Goal: Task Accomplishment & Management: Use online tool/utility

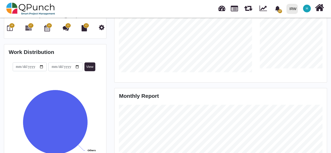
scroll to position [88, 0]
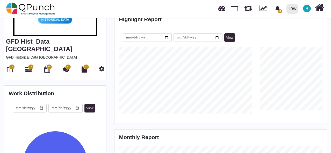
click at [11, 64] on span "16" at bounding box center [12, 66] width 6 height 5
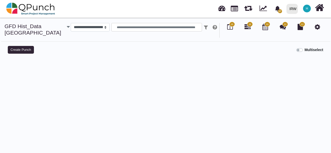
select select
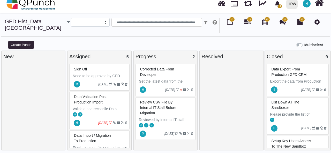
scroll to position [4, 0]
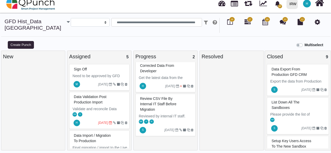
click at [166, 70] on div "Corrected data from developer" at bounding box center [166, 68] width 55 height 13
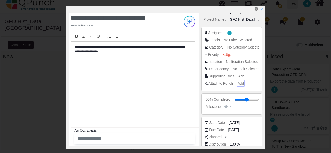
scroll to position [22, 0]
click at [243, 76] on span "Add" at bounding box center [242, 76] width 6 height 4
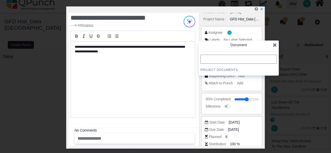
click at [273, 44] on icon at bounding box center [275, 44] width 4 height 5
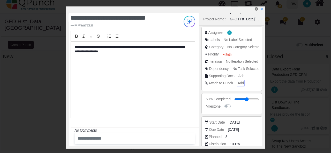
click at [240, 83] on span "Add" at bounding box center [241, 83] width 6 height 4
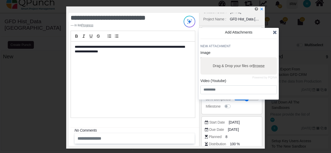
click at [259, 66] on span "Browse" at bounding box center [259, 66] width 12 height 4
click at [259, 59] on input "Drag & Drop your files or Browse" at bounding box center [238, 58] width 77 height 2
type input "**********"
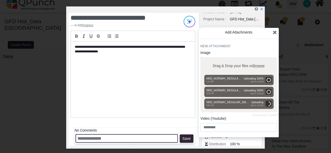
click at [123, 140] on input "text" at bounding box center [127, 139] width 102 height 9
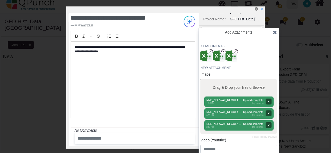
click at [274, 31] on icon at bounding box center [275, 32] width 4 height 5
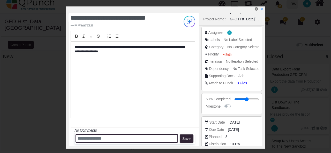
click at [110, 139] on input "text" at bounding box center [127, 139] width 102 height 9
type input "*"
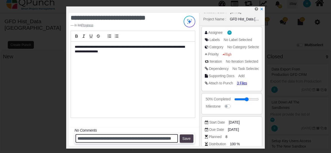
type input "**********"
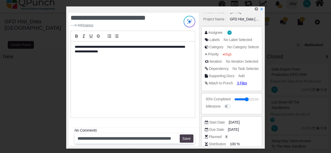
scroll to position [0, 0]
click at [185, 137] on button "Save" at bounding box center [187, 139] width 14 height 8
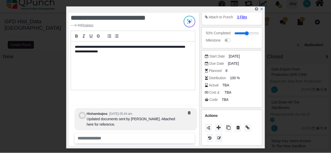
scroll to position [60, 0]
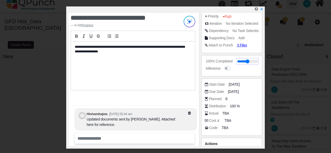
click at [256, 61] on input "range" at bounding box center [247, 62] width 21 height 2
drag, startPoint x: 250, startPoint y: 61, endPoint x: 259, endPoint y: 63, distance: 9.4
click at [259, 63] on input "range" at bounding box center [247, 62] width 23 height 2
type input "**"
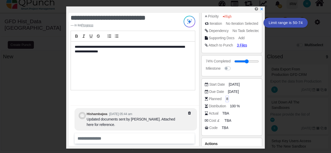
click at [226, 99] on span "8" at bounding box center [227, 98] width 2 height 5
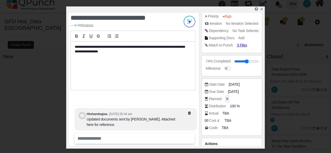
click at [227, 99] on span "8" at bounding box center [227, 98] width 2 height 5
click at [226, 98] on span "8" at bounding box center [227, 98] width 2 height 5
click at [226, 113] on span "TBA" at bounding box center [226, 113] width 7 height 5
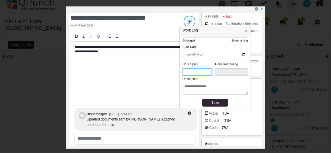
type input "*"
type input "***"
type input "*"
click at [208, 71] on input "*" at bounding box center [197, 73] width 29 height 8
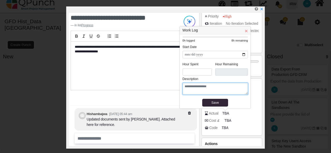
click at [206, 86] on textarea at bounding box center [215, 89] width 65 height 12
type textarea "**********"
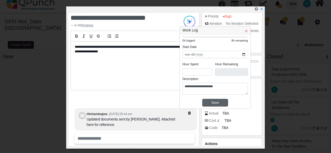
click at [218, 103] on div "Save" at bounding box center [215, 102] width 23 height 5
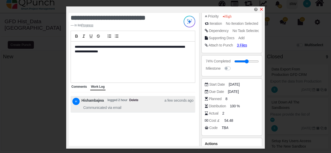
click at [262, 11] on icon "x" at bounding box center [261, 9] width 3 height 3
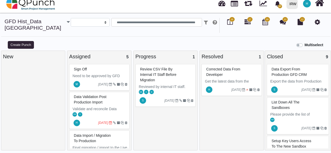
click at [168, 79] on div "Review CSV file by internal IT staff before Migration" at bounding box center [166, 74] width 55 height 19
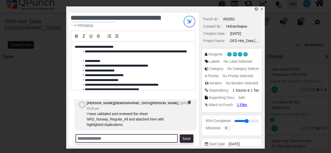
click at [145, 137] on input "text" at bounding box center [127, 139] width 102 height 9
click at [130, 136] on input "text" at bounding box center [127, 139] width 102 height 9
paste input "**********"
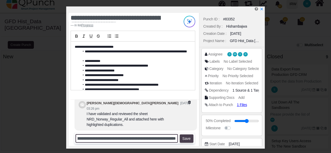
type input "**********"
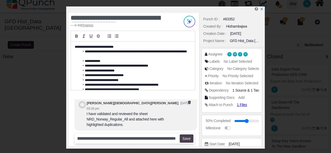
scroll to position [0, 0]
click at [186, 140] on button "Save" at bounding box center [187, 139] width 14 height 8
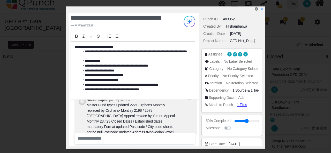
scroll to position [-35, 0]
click at [189, 101] on icon at bounding box center [194, 100] width 13 height 4
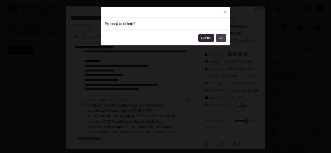
click at [222, 38] on button "OK" at bounding box center [221, 38] width 10 height 8
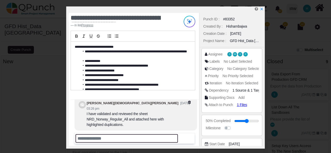
click at [140, 140] on input "text" at bounding box center [127, 139] width 102 height 9
click at [128, 137] on input "text" at bounding box center [127, 139] width 102 height 9
paste input "**********"
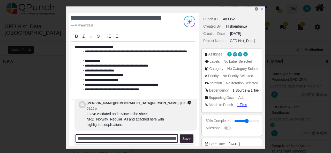
click at [144, 140] on input "**********" at bounding box center [127, 139] width 102 height 9
click at [146, 139] on input "**********" at bounding box center [127, 139] width 102 height 9
type input "**********"
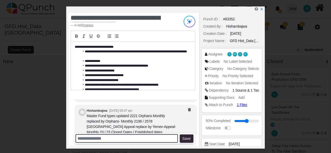
scroll to position [-46, 0]
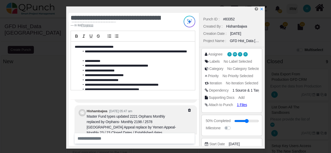
click at [189, 112] on icon at bounding box center [194, 111] width 13 height 4
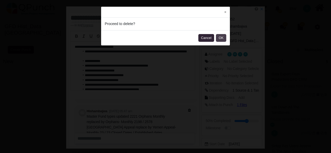
click at [220, 38] on button "OK" at bounding box center [221, 38] width 10 height 8
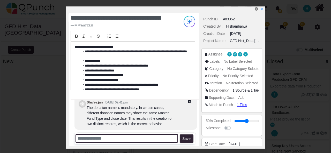
scroll to position [-35, 0]
click at [136, 140] on input "text" at bounding box center [127, 139] width 102 height 9
paste input "**********"
type input "**********"
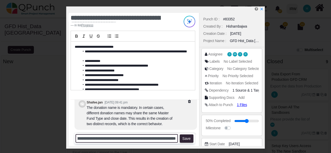
click at [111, 140] on input "**********" at bounding box center [127, 139] width 102 height 9
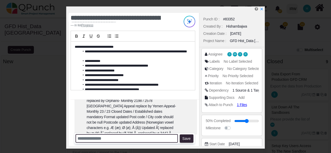
scroll to position [-60, 0]
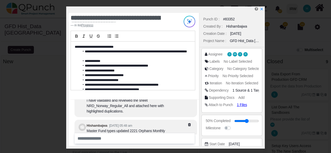
click at [189, 128] on div "Hishambajwa 10-10-2025 05:48 am Master Fund types updated 2221 Orphans Monthly …" at bounding box center [136, 155] width 123 height 71
click at [189, 127] on icon at bounding box center [194, 125] width 13 height 4
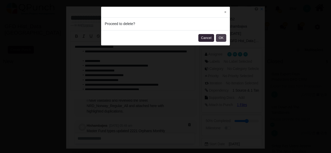
click at [220, 40] on button "OK" at bounding box center [221, 38] width 10 height 8
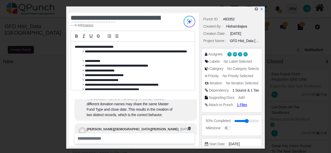
scroll to position [-35, 0]
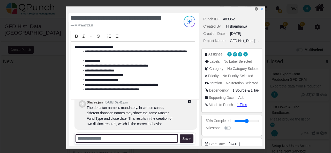
click at [136, 141] on input "text" at bounding box center [127, 139] width 102 height 9
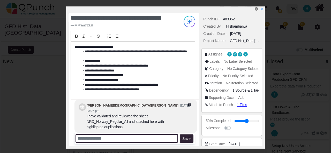
scroll to position [0, 0]
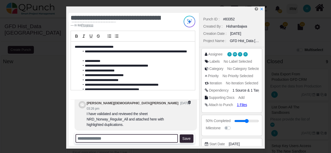
click at [134, 142] on input "text" at bounding box center [127, 139] width 102 height 9
paste input "**********"
click at [145, 139] on input "**********" at bounding box center [127, 139] width 102 height 9
type input "**********"
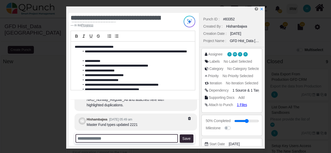
paste input "**********"
click at [144, 138] on input "**********" at bounding box center [127, 139] width 102 height 9
type input "**********"
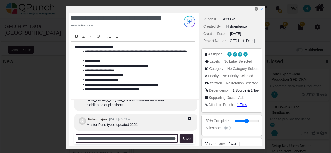
scroll to position [0, 111]
type input "**********"
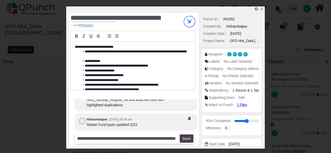
scroll to position [0, 0]
click at [189, 138] on button "Save" at bounding box center [187, 139] width 14 height 8
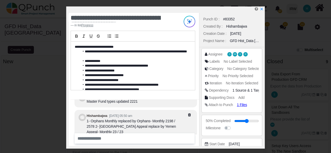
scroll to position [-6, 0]
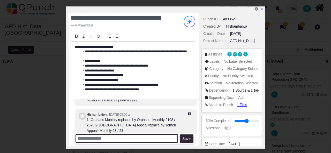
click at [116, 138] on input "text" at bounding box center [127, 139] width 102 height 9
paste input "**********"
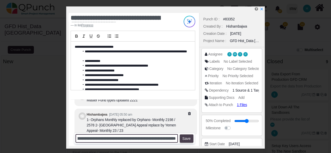
type input "**********"
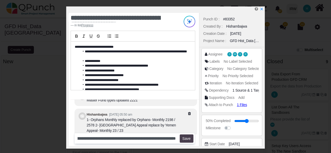
scroll to position [0, 0]
click at [187, 138] on button "Save" at bounding box center [187, 139] width 14 height 8
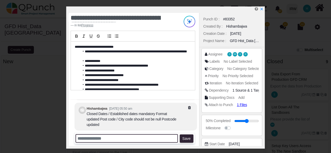
click at [143, 139] on input "text" at bounding box center [127, 139] width 102 height 9
paste input "**********"
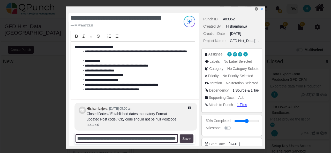
type input "**********"
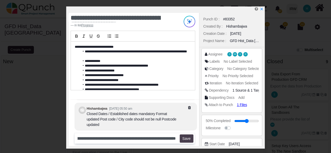
scroll to position [0, 0]
click at [184, 139] on button "Save" at bounding box center [187, 139] width 14 height 8
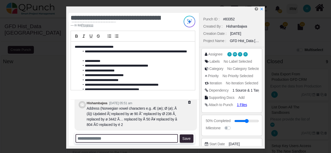
click at [118, 138] on input "text" at bounding box center [127, 139] width 102 height 9
paste input "**********"
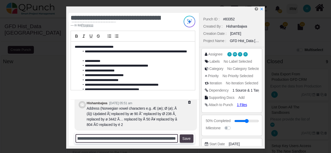
type input "**********"
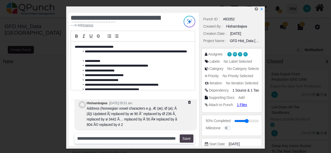
scroll to position [0, 0]
click at [184, 138] on button "Save" at bounding box center [187, 139] width 14 height 8
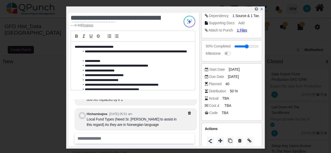
scroll to position [75, 0]
click at [226, 96] on span "TBA" at bounding box center [226, 98] width 7 height 5
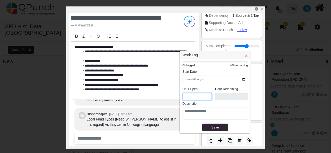
type input "*"
type input "****"
click at [208, 95] on input "*" at bounding box center [197, 97] width 29 height 8
type input "***"
click at [221, 126] on div "Save" at bounding box center [215, 127] width 23 height 5
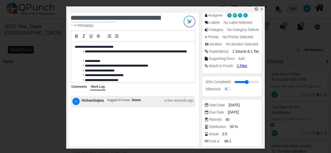
scroll to position [38, 0]
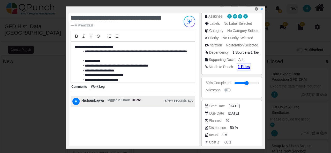
click at [241, 68] on span "1 Files" at bounding box center [244, 67] width 12 height 4
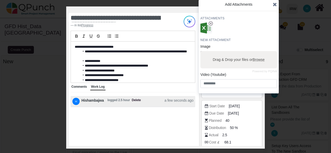
click at [258, 61] on span "Browse" at bounding box center [259, 60] width 12 height 4
click at [258, 53] on input "Drag & Drop your files or Browse" at bounding box center [238, 52] width 77 height 2
type input "**********"
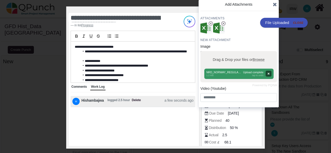
click at [82, 88] on span "Comments" at bounding box center [79, 87] width 16 height 4
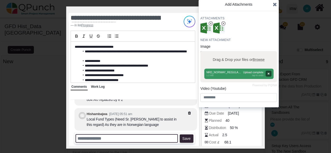
click at [127, 137] on input "text" at bounding box center [127, 139] width 102 height 9
type input "**********"
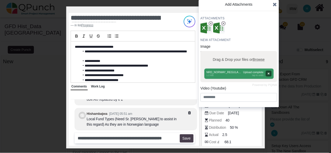
scroll to position [0, 0]
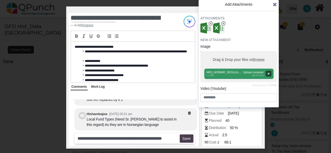
click at [188, 140] on button "Save" at bounding box center [187, 139] width 14 height 8
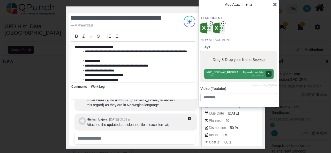
click at [275, 6] on icon at bounding box center [275, 4] width 4 height 5
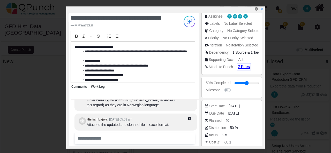
click at [240, 69] on span "2 Files" at bounding box center [244, 67] width 12 height 4
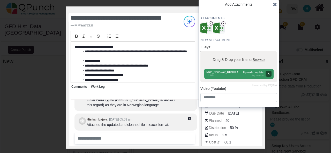
click at [275, 4] on icon at bounding box center [275, 4] width 4 height 5
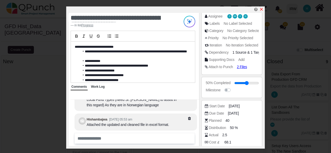
click at [262, 10] on icon "x" at bounding box center [261, 9] width 3 height 3
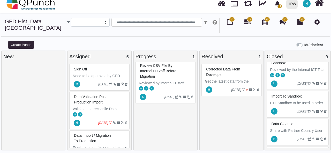
scroll to position [215, 0]
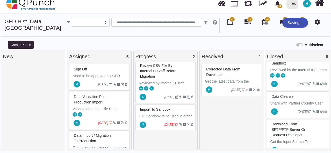
click at [157, 119] on div "H 02-10-2025" at bounding box center [166, 125] width 58 height 12
click at [157, 119] on div "Import to Sandbox ETL Sandbox to be used in order to be reviewed by User, Manag…" at bounding box center [165, 118] width 60 height 27
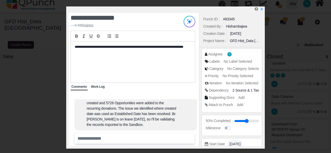
click at [240, 145] on span "02-10-2025" at bounding box center [234, 144] width 11 height 5
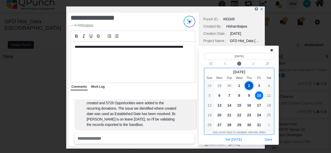
click at [259, 95] on span "10" at bounding box center [259, 96] width 8 height 8
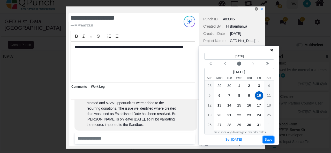
click at [269, 140] on button "Save" at bounding box center [268, 140] width 11 height 7
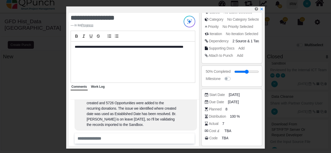
scroll to position [50, 0]
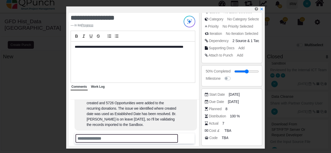
click at [112, 138] on input "text" at bounding box center [127, 139] width 102 height 9
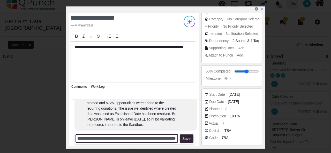
scroll to position [0, 105]
click at [91, 140] on input "**********" at bounding box center [127, 139] width 102 height 9
type input "**********"
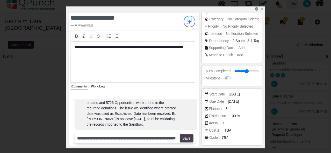
scroll to position [0, 0]
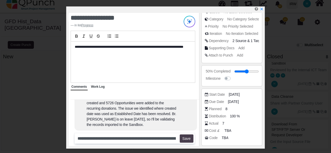
click at [186, 138] on button "Save" at bounding box center [187, 139] width 14 height 8
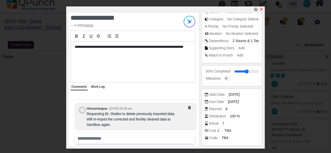
click at [262, 9] on icon "x" at bounding box center [261, 9] width 3 height 3
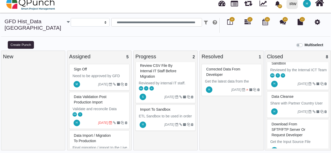
click at [230, 81] on p "Get the latest data from the developer. Br Hisham will follow-up with the devel…" at bounding box center [232, 90] width 55 height 22
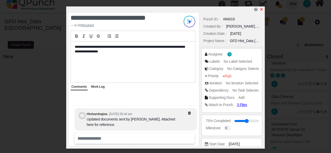
click at [263, 9] on icon "x" at bounding box center [261, 9] width 4 height 4
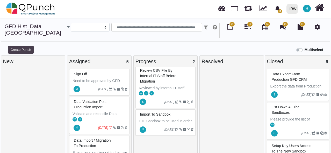
click at [20, 50] on button "Create Punch" at bounding box center [21, 50] width 26 height 8
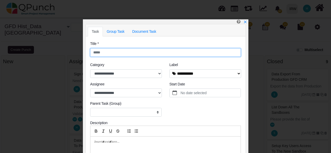
click at [139, 53] on input "text" at bounding box center [165, 52] width 151 height 9
type input "**********"
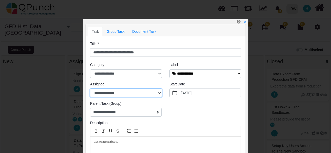
click at [141, 94] on select "**********" at bounding box center [126, 93] width 72 height 9
select select "****"
click at [90, 89] on select "**********" at bounding box center [126, 93] width 72 height 9
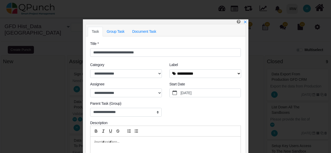
click at [142, 143] on p at bounding box center [163, 142] width 139 height 5
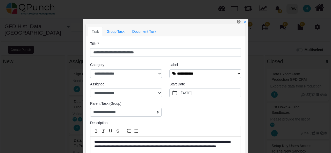
scroll to position [36, 0]
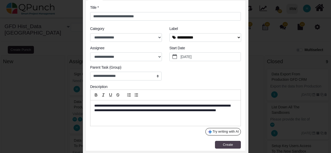
click at [221, 143] on button "Create" at bounding box center [228, 145] width 26 height 8
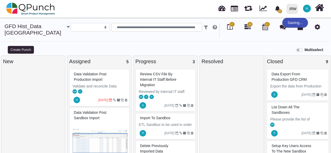
scroll to position [4, 0]
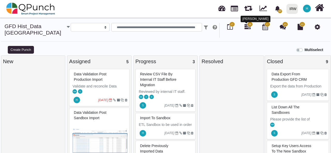
click at [245, 28] on icon at bounding box center [247, 27] width 6 height 6
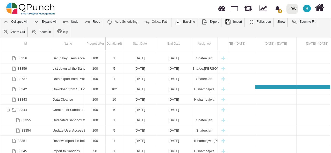
scroll to position [27, 0]
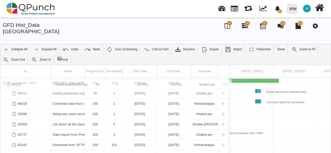
drag, startPoint x: 33, startPoint y: 85, endPoint x: 32, endPoint y: 82, distance: 3.5
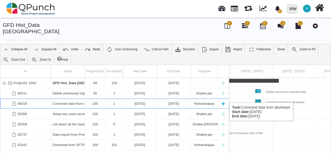
click at [145, 99] on div "[DATE]" at bounding box center [139, 104] width 31 height 10
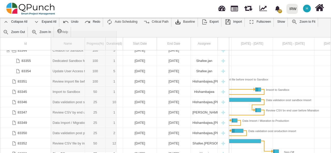
drag, startPoint x: 84, startPoint y: 33, endPoint x: 118, endPoint y: 34, distance: 33.4
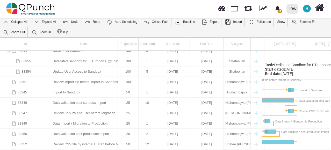
drag, startPoint x: 263, startPoint y: 41, endPoint x: 190, endPoint y: 55, distance: 74.3
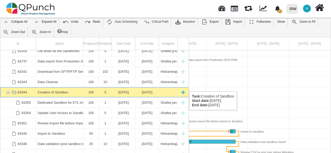
scroll to position [0, 690]
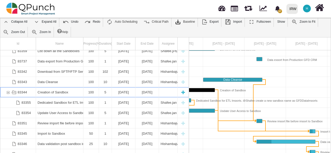
click at [7, 87] on div "83344" at bounding box center [8, 92] width 5 height 10
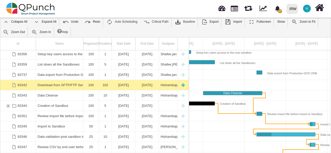
scroll to position [23, 0]
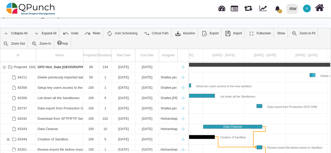
drag, startPoint x: 75, startPoint y: 81, endPoint x: 82, endPoint y: 153, distance: 72.5
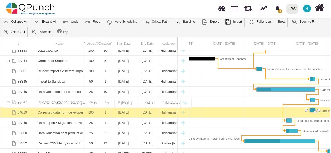
drag, startPoint x: 63, startPoint y: 86, endPoint x: 64, endPoint y: 100, distance: 13.8
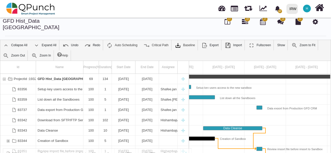
drag, startPoint x: 71, startPoint y: 82, endPoint x: 74, endPoint y: 151, distance: 69.1
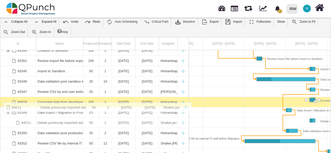
drag, startPoint x: 69, startPoint y: 66, endPoint x: 72, endPoint y: 105, distance: 39.4
drag, startPoint x: 76, startPoint y: 115, endPoint x: 66, endPoint y: 104, distance: 14.6
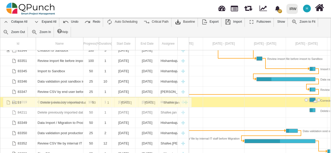
drag, startPoint x: 61, startPoint y: 117, endPoint x: 60, endPoint y: 100, distance: 16.9
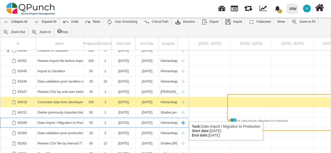
click at [75, 118] on div "Data Import / Migration to Production" at bounding box center [60, 123] width 44 height 10
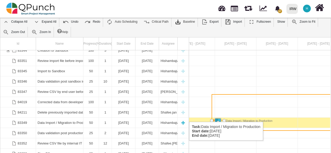
click at [126, 118] on div "[DATE]" at bounding box center [123, 123] width 20 height 10
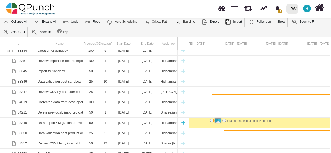
click at [126, 118] on div "[DATE]" at bounding box center [123, 123] width 20 height 10
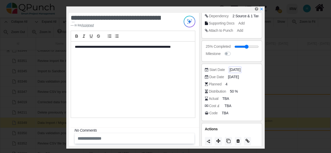
click at [234, 70] on span "[DATE]" at bounding box center [234, 69] width 11 height 5
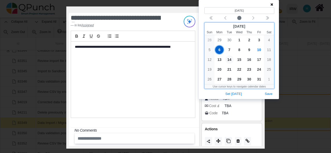
click at [230, 60] on span "14" at bounding box center [229, 60] width 8 height 8
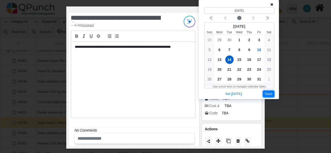
click at [270, 94] on button "Save" at bounding box center [268, 94] width 11 height 7
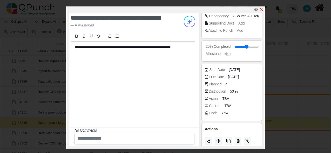
click at [260, 10] on icon "x" at bounding box center [261, 9] width 4 height 4
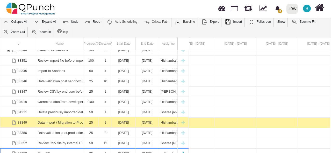
click at [126, 149] on div "[DATE]" at bounding box center [123, 154] width 20 height 10
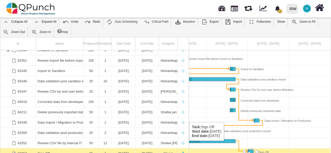
click at [47, 149] on div "Sign Off" at bounding box center [60, 154] width 44 height 10
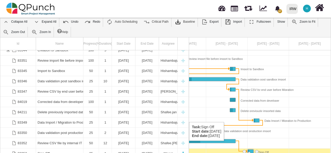
click at [47, 149] on div "Sign Off" at bounding box center [60, 154] width 44 height 10
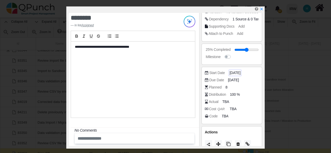
click at [234, 73] on span "[DATE]" at bounding box center [234, 72] width 11 height 5
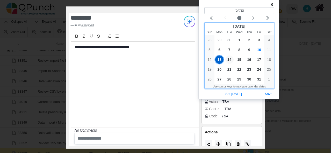
click at [230, 60] on span "14" at bounding box center [229, 60] width 8 height 8
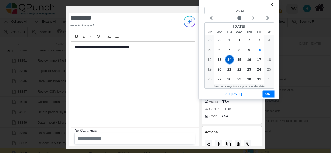
click at [267, 92] on button "Save" at bounding box center [268, 94] width 11 height 7
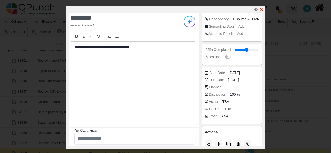
click at [262, 8] on icon "x" at bounding box center [261, 9] width 4 height 4
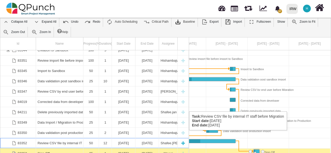
click at [125, 138] on div "[DATE]" at bounding box center [123, 143] width 20 height 10
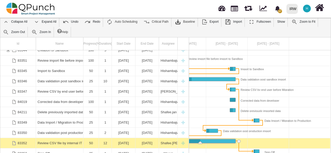
scroll to position [0, 719]
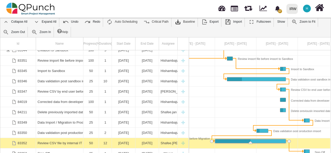
click at [125, 138] on div "[DATE]" at bounding box center [123, 143] width 20 height 10
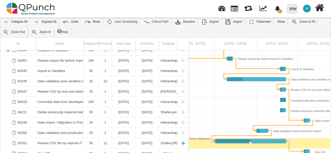
click at [125, 138] on div "[DATE]" at bounding box center [123, 143] width 20 height 10
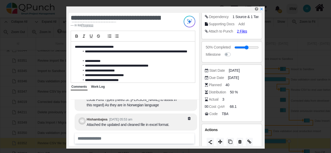
scroll to position [88, 0]
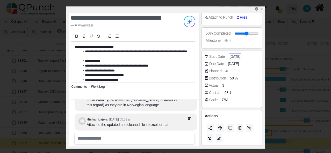
click at [234, 56] on span "[DATE]" at bounding box center [234, 56] width 11 height 5
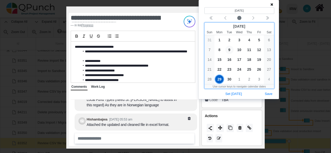
click at [229, 51] on span "9" at bounding box center [229, 50] width 8 height 8
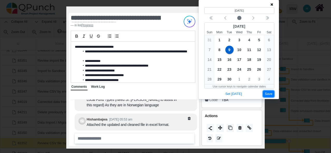
click at [268, 93] on button "Save" at bounding box center [268, 94] width 11 height 7
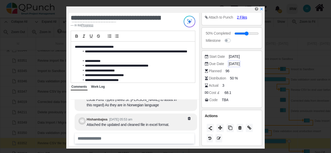
click at [235, 63] on span "[DATE]" at bounding box center [233, 63] width 11 height 5
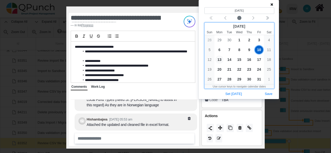
click at [219, 60] on span "13" at bounding box center [219, 60] width 8 height 8
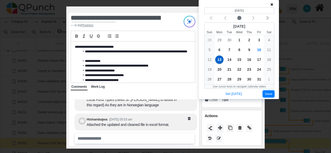
click at [267, 91] on button "Save" at bounding box center [268, 94] width 11 height 7
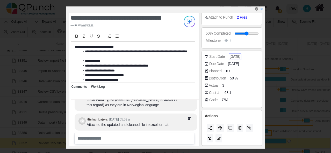
click at [234, 56] on span "[DATE]" at bounding box center [234, 56] width 11 height 5
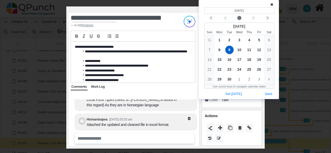
click at [247, 114] on div "Actions" at bounding box center [232, 116] width 54 height 5
click at [170, 15] on div "**********" at bounding box center [122, 21] width 110 height 13
click at [272, 4] on icon at bounding box center [271, 5] width 3 height 4
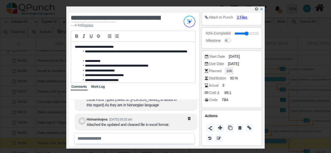
click at [228, 71] on span "100" at bounding box center [229, 71] width 6 height 5
click at [233, 77] on span "50 %" at bounding box center [234, 78] width 8 height 5
type input "*"
type input "**"
click at [242, 115] on div "Actions" at bounding box center [232, 116] width 54 height 5
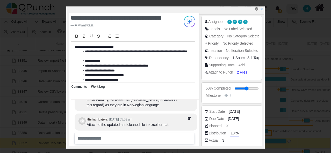
scroll to position [0, 0]
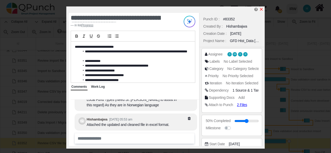
click at [263, 9] on icon "x" at bounding box center [261, 9] width 4 height 4
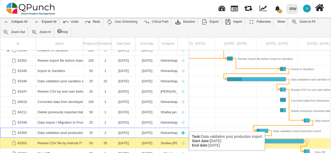
click at [125, 128] on div "[DATE]" at bounding box center [123, 133] width 20 height 10
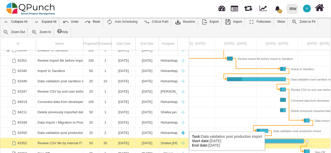
scroll to position [0, 761]
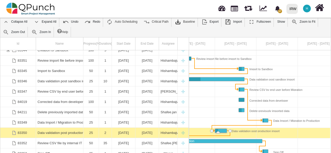
click at [125, 128] on div "[DATE]" at bounding box center [123, 133] width 20 height 10
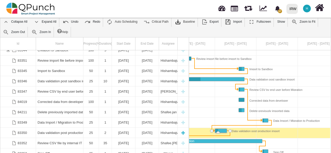
click at [125, 128] on div "[DATE]" at bounding box center [123, 133] width 20 height 10
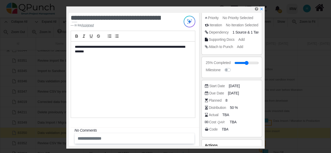
scroll to position [58, 0]
click at [235, 86] on span "[DATE]" at bounding box center [234, 85] width 11 height 5
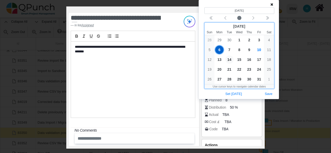
click at [229, 60] on span "14" at bounding box center [229, 60] width 8 height 8
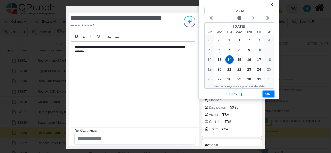
click at [266, 93] on button "Save" at bounding box center [268, 94] width 11 height 7
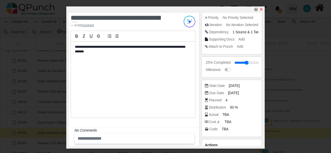
click at [262, 10] on icon "x" at bounding box center [261, 9] width 4 height 4
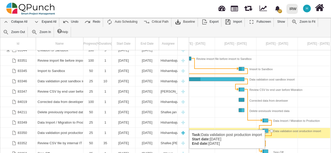
click at [74, 128] on div "Data validation post production import" at bounding box center [60, 133] width 44 height 10
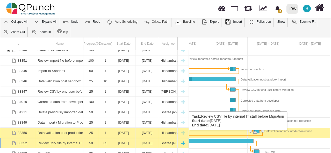
click at [72, 138] on div "Review CSV file by internal IT staff before Migration" at bounding box center [60, 143] width 44 height 10
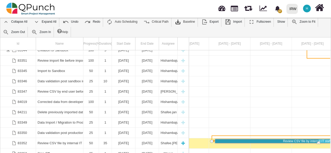
scroll to position [67, 0]
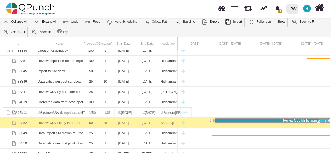
drag, startPoint x: 72, startPoint y: 136, endPoint x: 70, endPoint y: 110, distance: 25.4
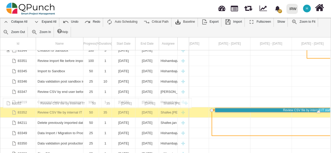
drag, startPoint x: 73, startPoint y: 113, endPoint x: 75, endPoint y: 101, distance: 12.5
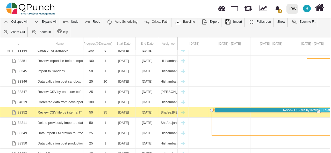
click at [264, 68] on div at bounding box center [43, 71] width 911 height 10
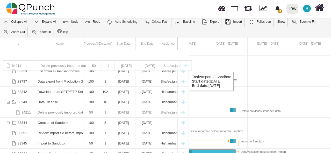
scroll to position [0, 0]
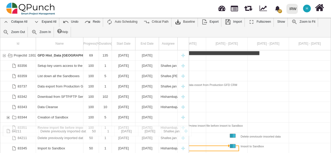
drag, startPoint x: 70, startPoint y: 117, endPoint x: 71, endPoint y: 129, distance: 11.7
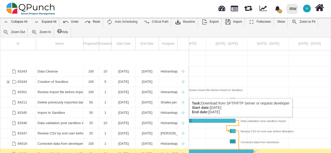
scroll to position [66, 0]
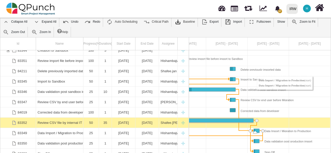
drag, startPoint x: 249, startPoint y: 124, endPoint x: 254, endPoint y: 127, distance: 5.9
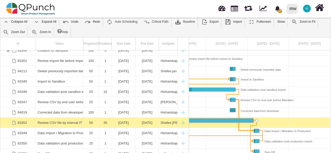
click at [239, 97] on div "Link Review CSV by end user before Migration (end) Data Import / Migration to P…" at bounding box center [238, 115] width 5 height 36
drag, startPoint x: 239, startPoint y: 96, endPoint x: 251, endPoint y: 95, distance: 12.5
click at [239, 97] on div "Link Review CSV by end user before Migration (end) Data Import / Migration to P…" at bounding box center [238, 115] width 5 height 36
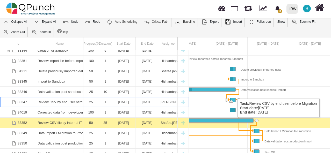
click at [234, 98] on div "Task: Review CSV by end user before Migration Start date: 10-10-2025 End date: …" at bounding box center [232, 100] width 5 height 4
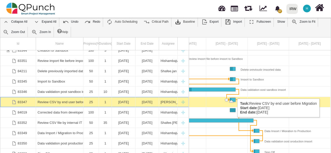
click at [234, 98] on div "Task: Review CSV by end user before Migration Start date: 10-10-2025 End date: …" at bounding box center [232, 100] width 5 height 4
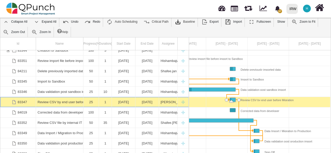
click at [234, 98] on div "Task: Review CSV by end user before Migration Start date: 10-10-2025 End date: …" at bounding box center [232, 100] width 5 height 4
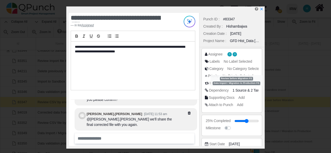
click at [254, 89] on span "2 Target" at bounding box center [256, 90] width 12 height 4
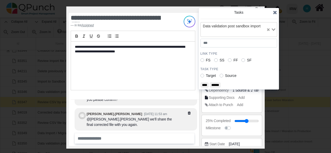
click at [254, 90] on span "2 Target" at bounding box center [256, 90] width 12 height 4
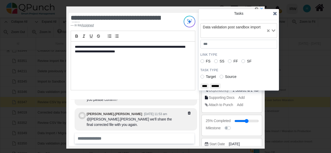
click at [219, 85] on input "******" at bounding box center [215, 87] width 11 height 6
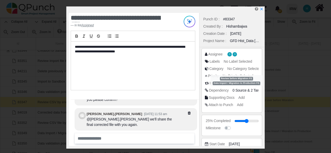
click at [254, 90] on span "2 Target" at bounding box center [256, 90] width 12 height 4
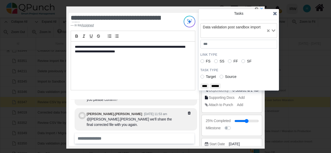
click at [217, 86] on input "******" at bounding box center [215, 87] width 11 height 6
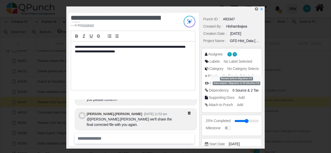
click at [250, 90] on span "2 Target" at bounding box center [256, 90] width 12 height 4
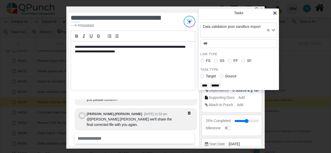
click at [250, 90] on span "2 Target" at bounding box center [256, 90] width 12 height 4
click at [256, 92] on span "2 Target" at bounding box center [256, 90] width 12 height 4
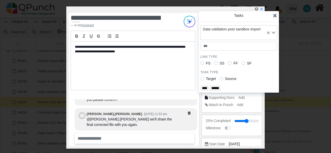
click at [206, 78] on label "Target" at bounding box center [211, 78] width 10 height 5
click at [225, 78] on label "Source" at bounding box center [230, 78] width 11 height 5
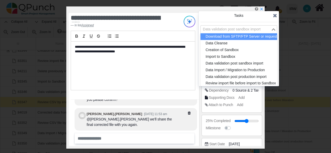
click at [274, 32] on div "Loading..." at bounding box center [274, 29] width 6 height 7
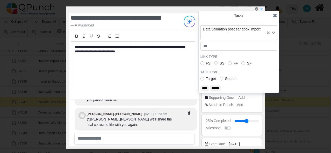
click at [274, 32] on div "Loading..." at bounding box center [271, 32] width 11 height 13
click at [275, 16] on icon at bounding box center [275, 15] width 4 height 5
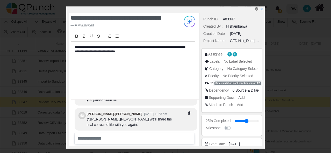
click at [238, 90] on span "0 Source" at bounding box center [239, 90] width 14 height 4
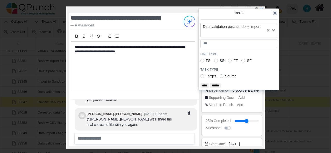
click at [238, 90] on span "0 Source" at bounding box center [239, 90] width 14 height 4
click at [250, 90] on span "2 Target" at bounding box center [256, 90] width 12 height 4
click at [274, 14] on icon at bounding box center [275, 12] width 4 height 5
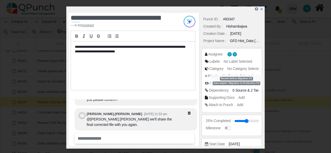
click at [255, 89] on span "2 Target" at bounding box center [256, 90] width 12 height 4
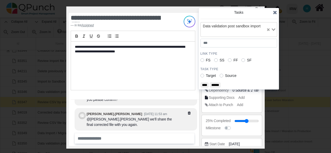
click at [267, 30] on icon "Clear Selected" at bounding box center [268, 29] width 3 height 3
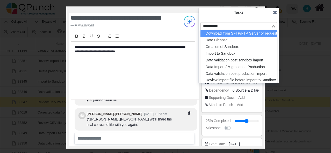
click at [273, 26] on icon "Search for option" at bounding box center [273, 26] width 4 height 3
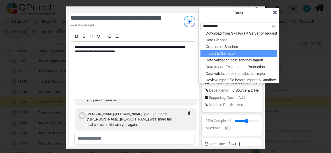
scroll to position [28, 0]
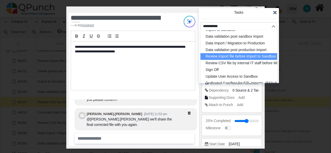
click at [255, 54] on li "Review import file before import to Sandbox" at bounding box center [238, 56] width 77 height 7
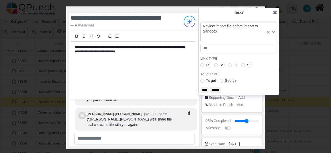
click at [267, 32] on icon "Clear Selected" at bounding box center [268, 32] width 3 height 3
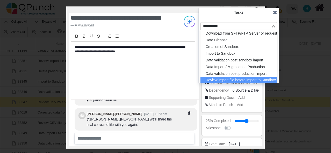
click at [273, 25] on icon "Search for option" at bounding box center [273, 26] width 4 height 3
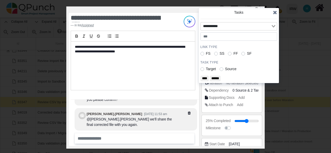
click at [274, 13] on icon at bounding box center [275, 12] width 4 height 5
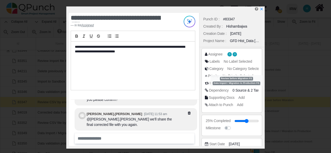
click at [253, 90] on span "2 Target" at bounding box center [256, 90] width 12 height 4
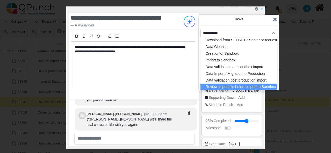
click at [271, 33] on icon "Search for option" at bounding box center [273, 33] width 4 height 3
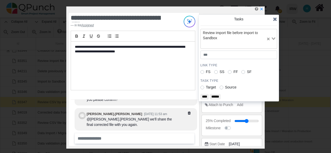
click at [218, 96] on input "******" at bounding box center [215, 97] width 11 height 6
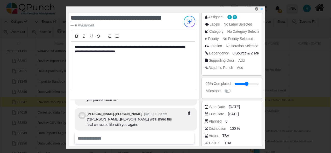
scroll to position [50, 0]
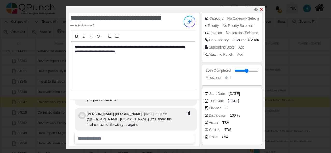
click at [261, 9] on icon "x" at bounding box center [261, 9] width 4 height 4
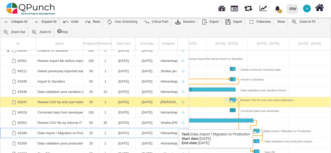
click at [256, 129] on div "Task: Data Import / Migration to Production Start date: 14-10-2025 End date: 14…" at bounding box center [256, 131] width 5 height 4
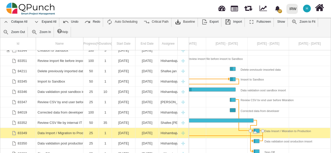
click at [256, 129] on div "Task: Data Import / Migration to Production Start date: 14-10-2025 End date: 14…" at bounding box center [256, 131] width 5 height 4
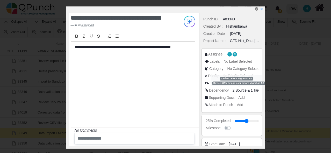
click at [240, 91] on span "2 Source" at bounding box center [239, 90] width 14 height 4
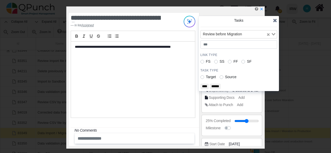
click at [215, 86] on input "******" at bounding box center [215, 87] width 11 height 6
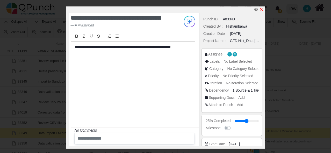
click at [261, 10] on icon "x" at bounding box center [261, 9] width 3 height 3
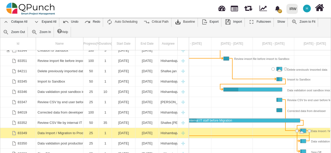
scroll to position [0, 654]
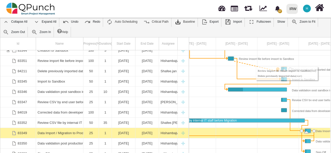
drag, startPoint x: 236, startPoint y: 51, endPoint x: 277, endPoint y: 61, distance: 42.0
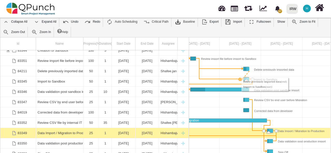
drag, startPoint x: 251, startPoint y: 62, endPoint x: 239, endPoint y: 72, distance: 16.2
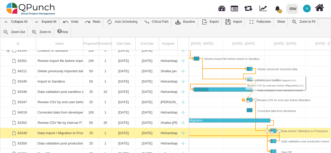
drag, startPoint x: 256, startPoint y: 83, endPoint x: 243, endPoint y: 93, distance: 15.8
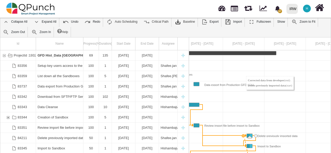
drag, startPoint x: 255, startPoint y: 104, endPoint x: 243, endPoint y: 130, distance: 28.4
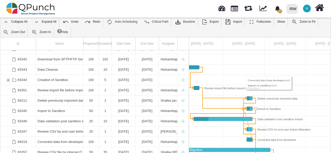
drag, startPoint x: 256, startPoint y: 132, endPoint x: 243, endPoint y: 104, distance: 30.6
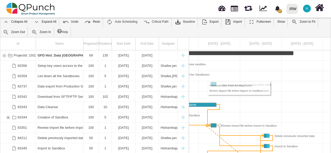
drag, startPoint x: 272, startPoint y: 106, endPoint x: 205, endPoint y: 118, distance: 68.4
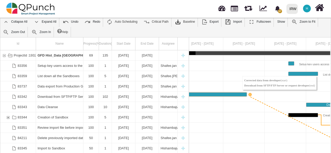
drag, startPoint x: 252, startPoint y: 104, endPoint x: 250, endPoint y: 88, distance: 15.7
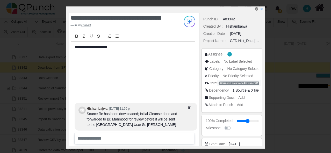
click at [240, 91] on span "1 Source" at bounding box center [239, 90] width 14 height 4
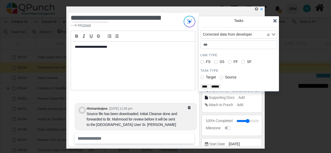
click at [206, 77] on label "Target" at bounding box center [211, 77] width 10 height 5
click at [206, 62] on label "FS" at bounding box center [208, 61] width 5 height 5
click at [204, 85] on input "****" at bounding box center [204, 87] width 8 height 6
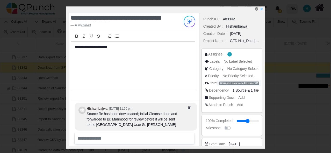
click at [238, 90] on span "1 Source" at bounding box center [239, 90] width 14 height 4
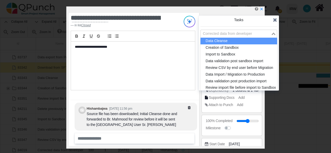
click at [274, 33] on icon "Search for option" at bounding box center [273, 34] width 4 height 3
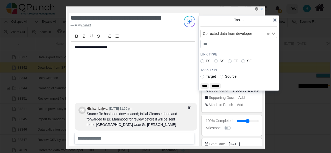
click at [205, 85] on input "****" at bounding box center [204, 86] width 8 height 6
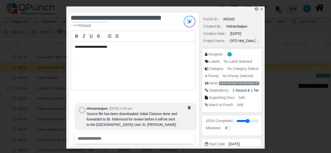
click at [236, 91] on span "1 Source" at bounding box center [239, 90] width 14 height 4
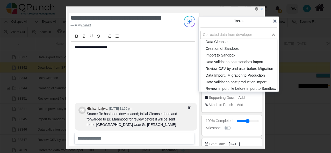
click at [254, 33] on input "Search for option" at bounding box center [235, 35] width 69 height 6
click at [252, 21] on div "Tasks" at bounding box center [238, 23] width 77 height 10
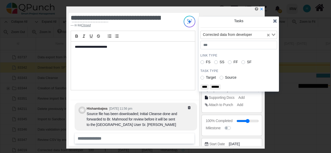
click at [225, 78] on label "Source" at bounding box center [230, 77] width 11 height 5
click at [247, 62] on label "SF" at bounding box center [249, 62] width 5 height 5
click at [219, 86] on input "******" at bounding box center [215, 87] width 11 height 6
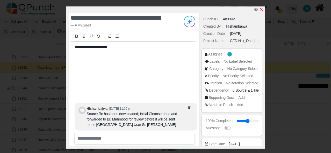
click at [261, 10] on icon "x" at bounding box center [261, 9] width 3 height 3
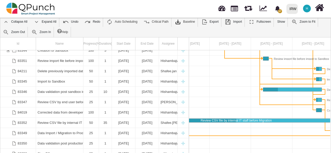
scroll to position [0, 678]
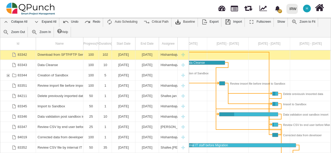
click at [278, 127] on div "Link Corrected data from developer (end) Import to Sandbox (start)" at bounding box center [274, 129] width 17 height 5
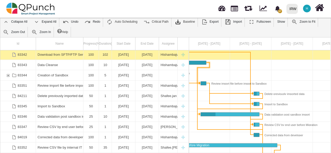
click at [209, 65] on div "Link Data Cleanse (end) Review import file before import to Sandbox (start)" at bounding box center [203, 67] width 17 height 5
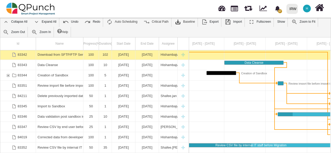
drag, startPoint x: 286, startPoint y: 60, endPoint x: 267, endPoint y: 61, distance: 18.7
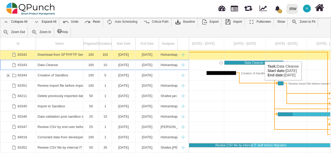
click at [262, 61] on div "Data Cleanse" at bounding box center [253, 63] width 59 height 4
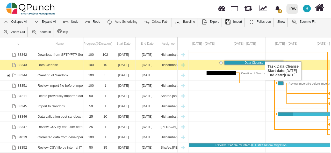
click at [262, 61] on div "Data Cleanse" at bounding box center [253, 63] width 59 height 4
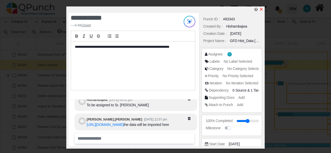
click at [262, 11] on icon "x" at bounding box center [261, 9] width 4 height 4
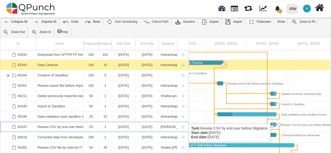
click at [274, 123] on div "Task: Review CSV by end user before Migration Start date: 10-10-2025 End date: …" at bounding box center [272, 125] width 5 height 4
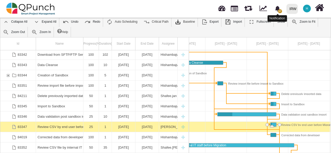
click at [276, 8] on icon "bell fill" at bounding box center [277, 8] width 5 height 5
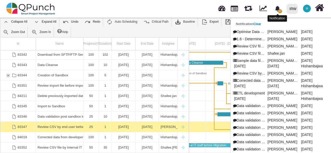
click at [276, 8] on icon "bell fill" at bounding box center [277, 8] width 5 height 5
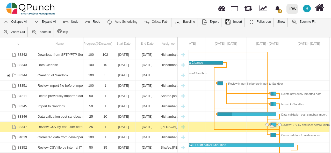
click at [106, 14] on nav "17 Notification Clear Optimise Data Storage Efficiency [PERSON_NAME] [DATE] 1.6…" at bounding box center [165, 9] width 331 height 18
